Goal: Information Seeking & Learning: Learn about a topic

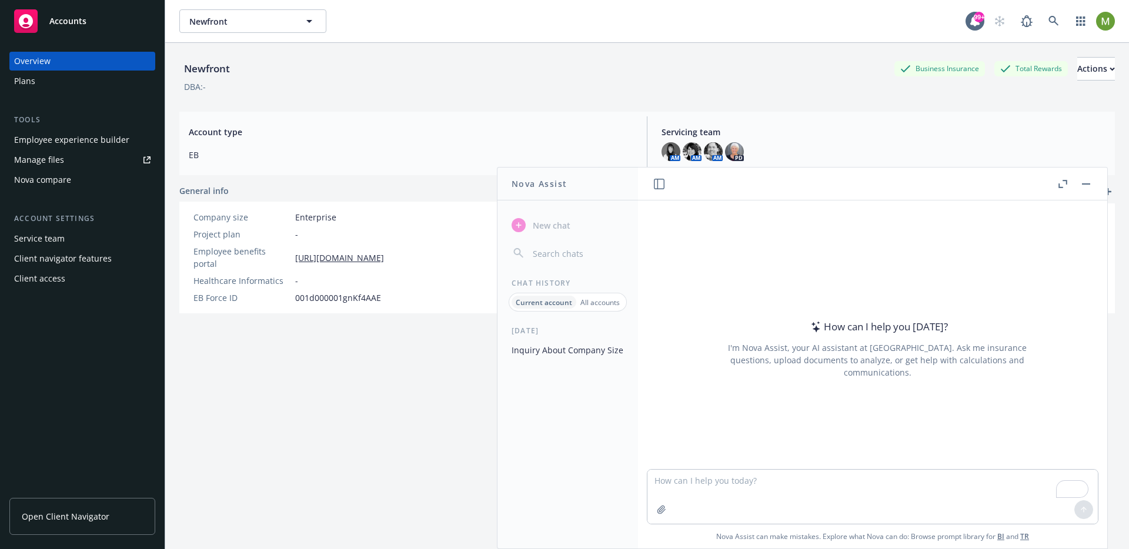
click at [77, 509] on link "Open Client Navigator" at bounding box center [82, 516] width 146 height 37
click at [1085, 185] on button "button" at bounding box center [1086, 184] width 14 height 14
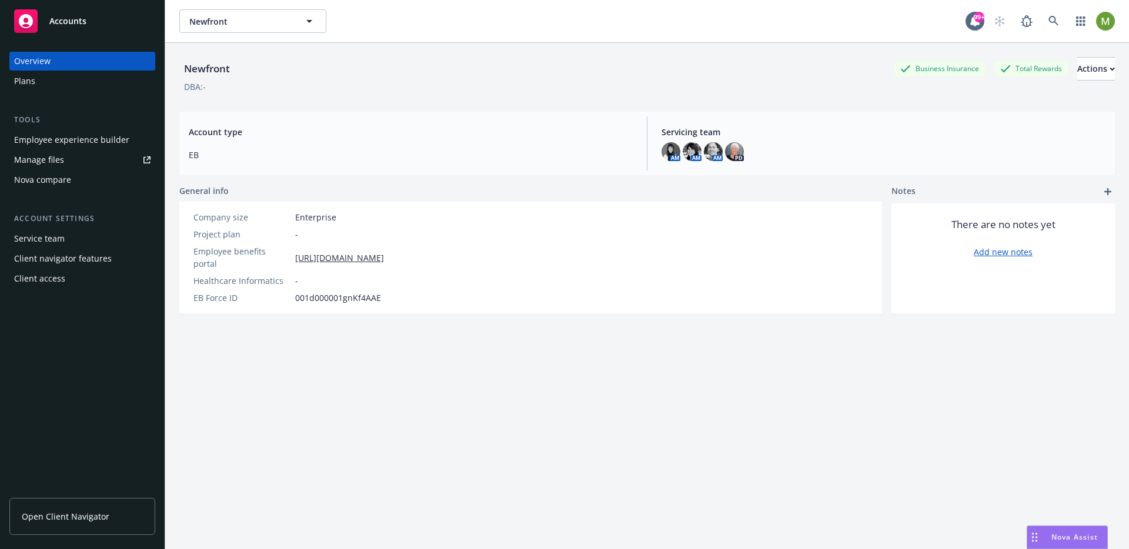
click at [53, 179] on div "Nova compare" at bounding box center [42, 179] width 57 height 19
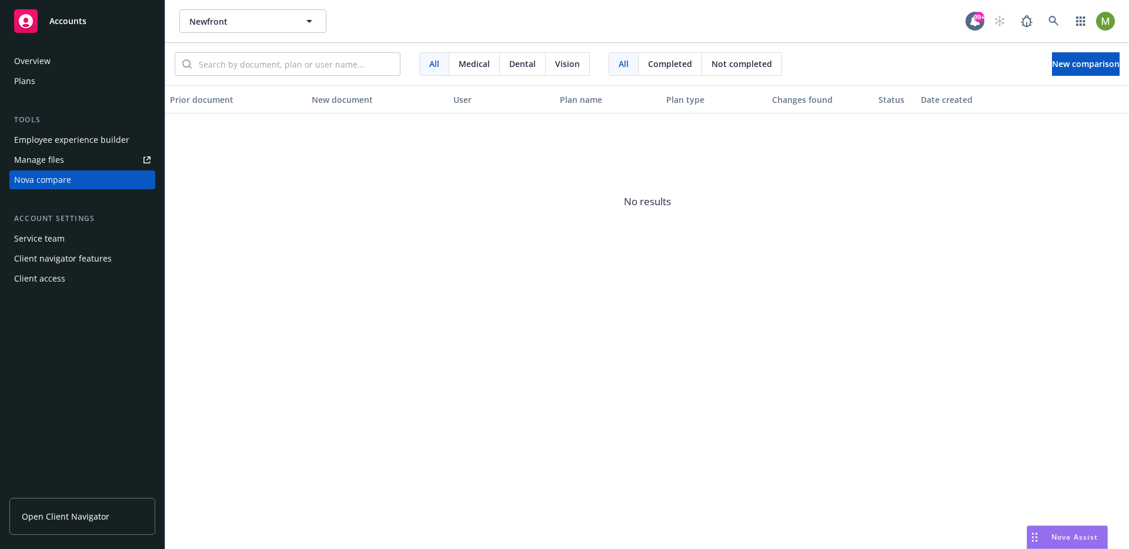
click at [23, 76] on div "Plans" at bounding box center [24, 81] width 21 height 19
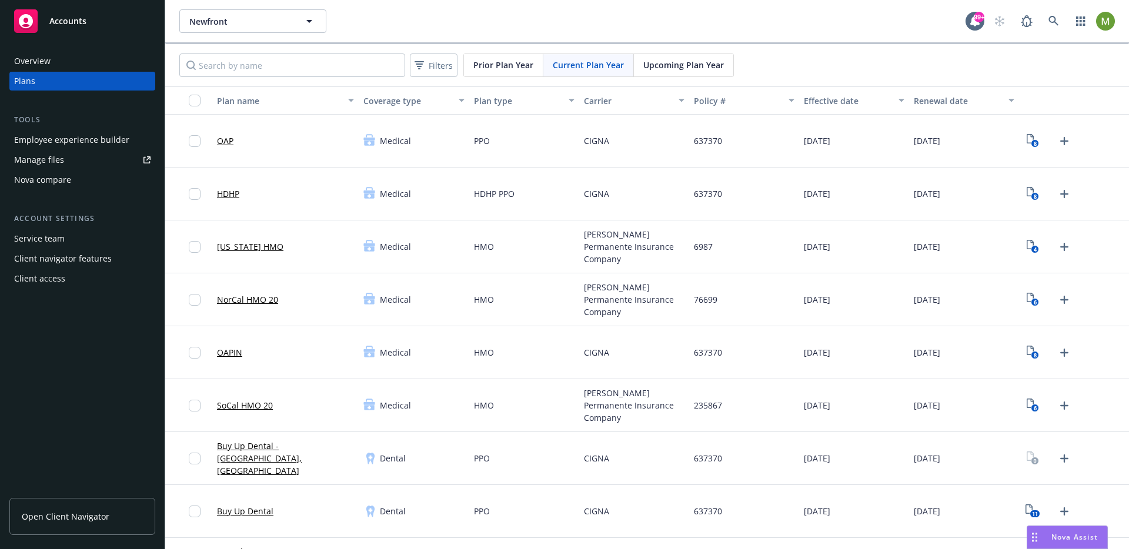
click at [711, 142] on span "637370" at bounding box center [708, 141] width 28 height 12
click at [233, 140] on link "OAP" at bounding box center [225, 141] width 16 height 12
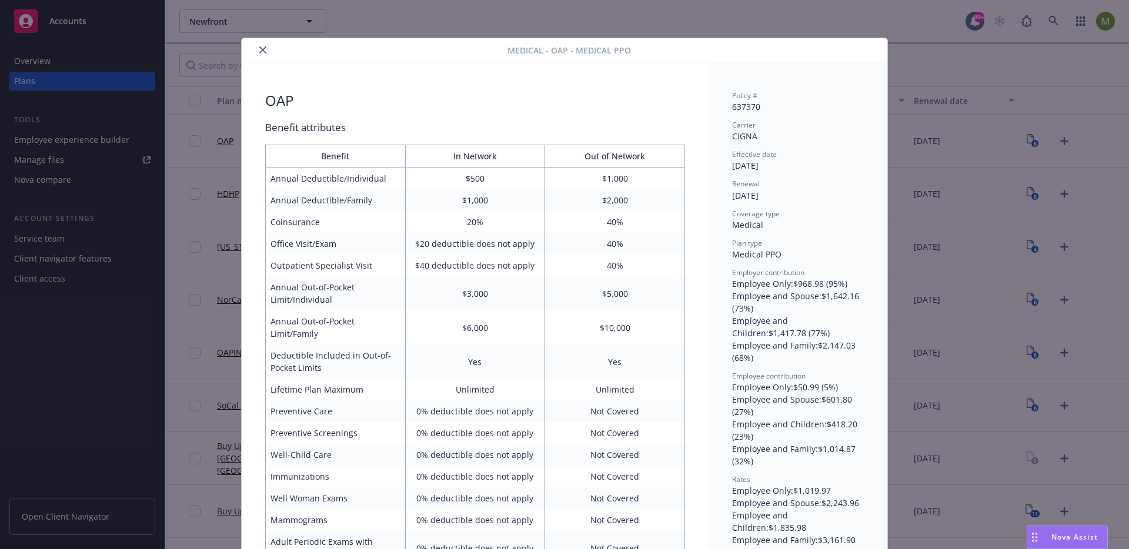
click at [976, 72] on div "Medical - OAP - Medical PPO OAP Benefit attributes Benefit In Network Out of Ne…" at bounding box center [564, 274] width 1129 height 549
click at [256, 49] on button "close" at bounding box center [263, 50] width 14 height 14
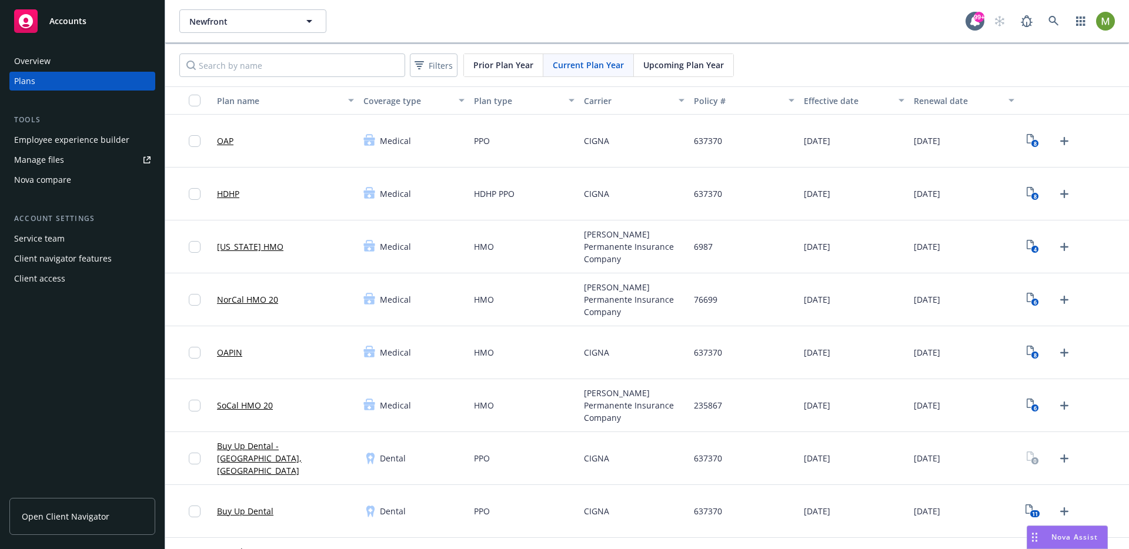
click at [51, 72] on div "Plans" at bounding box center [82, 81] width 136 height 19
click at [53, 63] on div "Overview" at bounding box center [82, 61] width 136 height 19
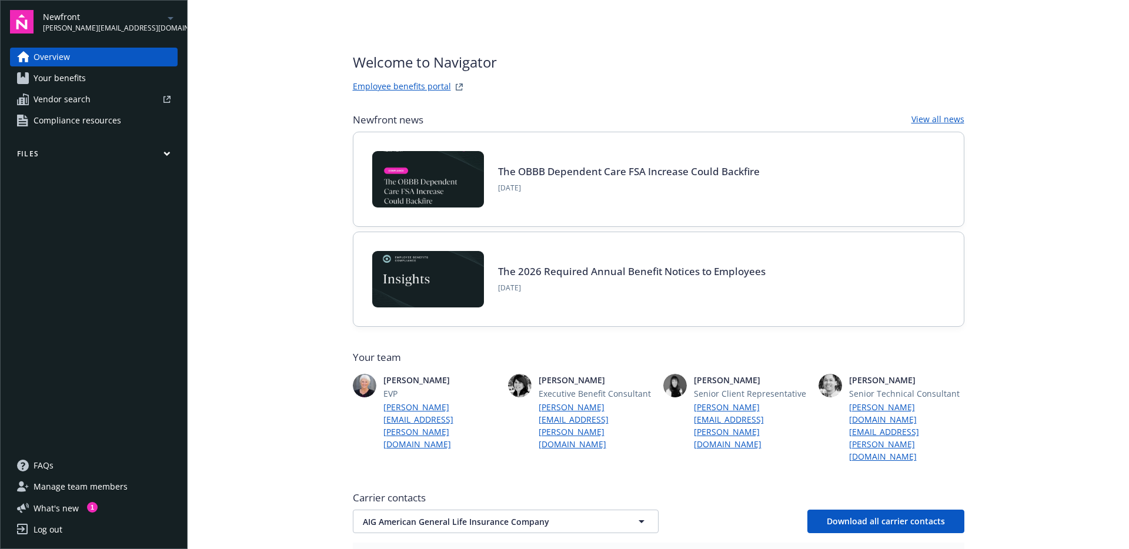
click at [168, 153] on icon "button" at bounding box center [166, 153] width 5 height 3
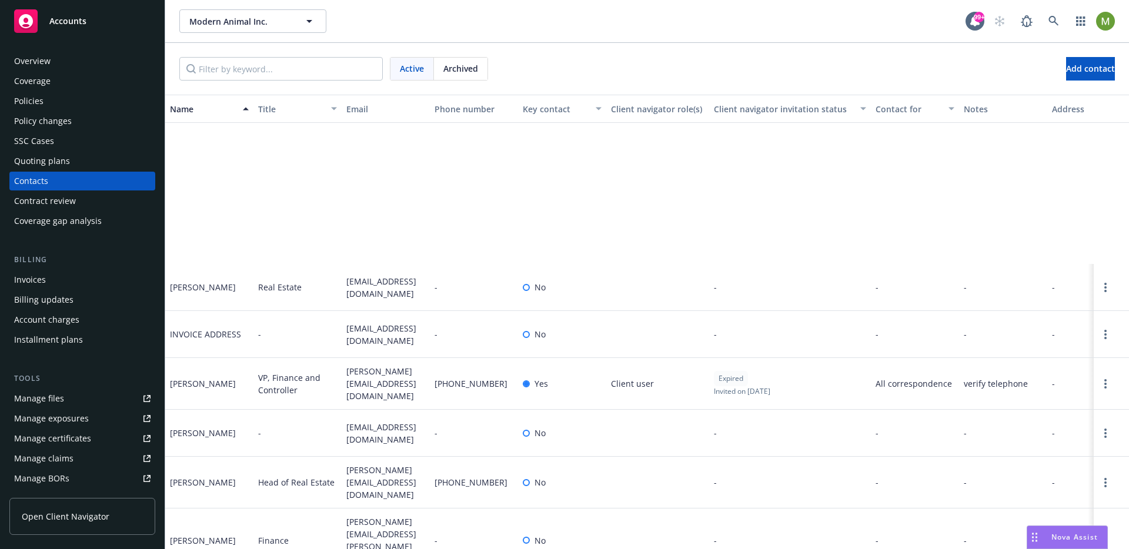
scroll to position [232, 0]
